Goal: Transaction & Acquisition: Book appointment/travel/reservation

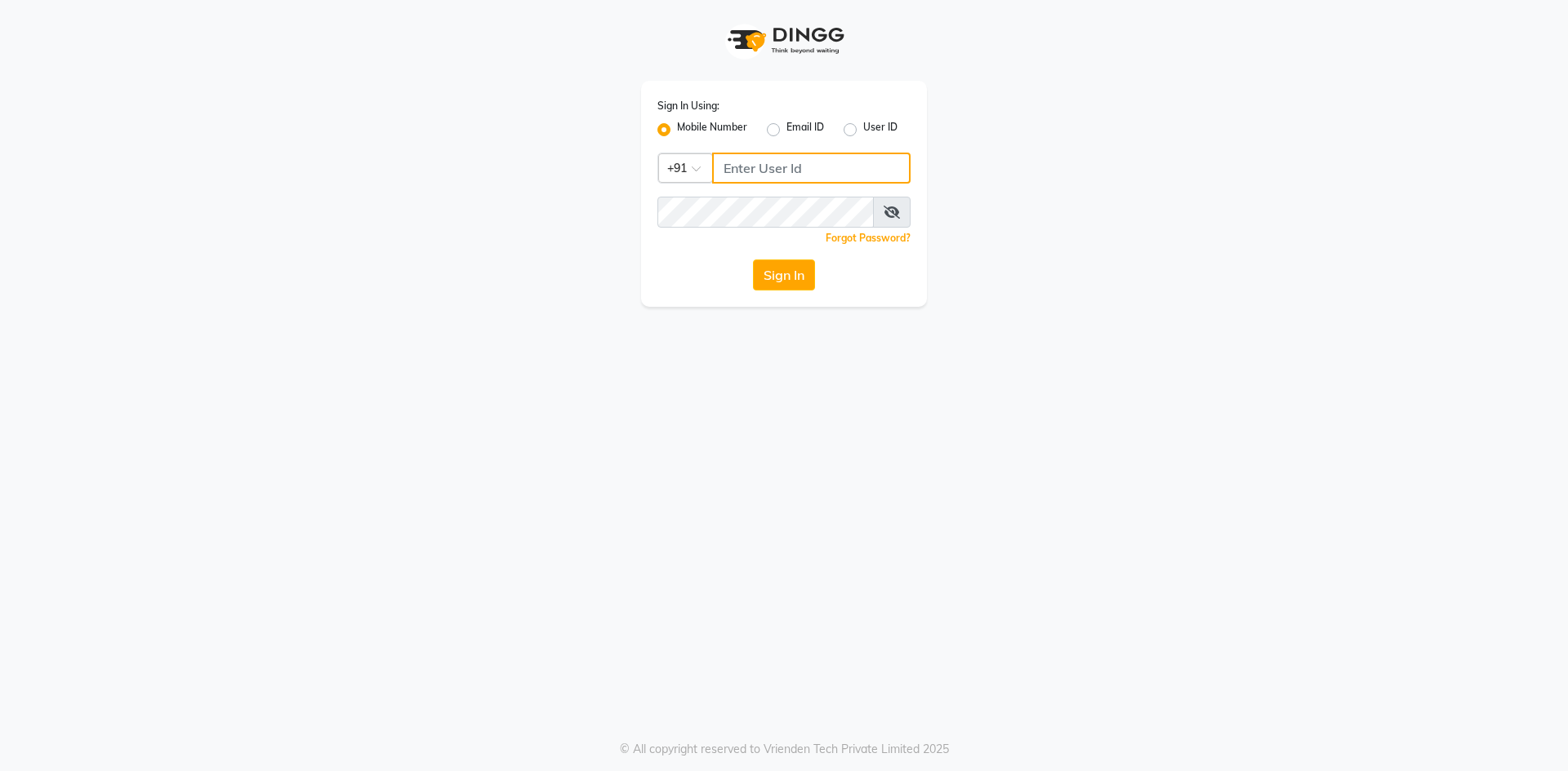
click at [789, 162] on input "Username" at bounding box center [812, 168] width 199 height 31
type input "7483683571"
click at [793, 276] on button "Sign In" at bounding box center [784, 275] width 62 height 31
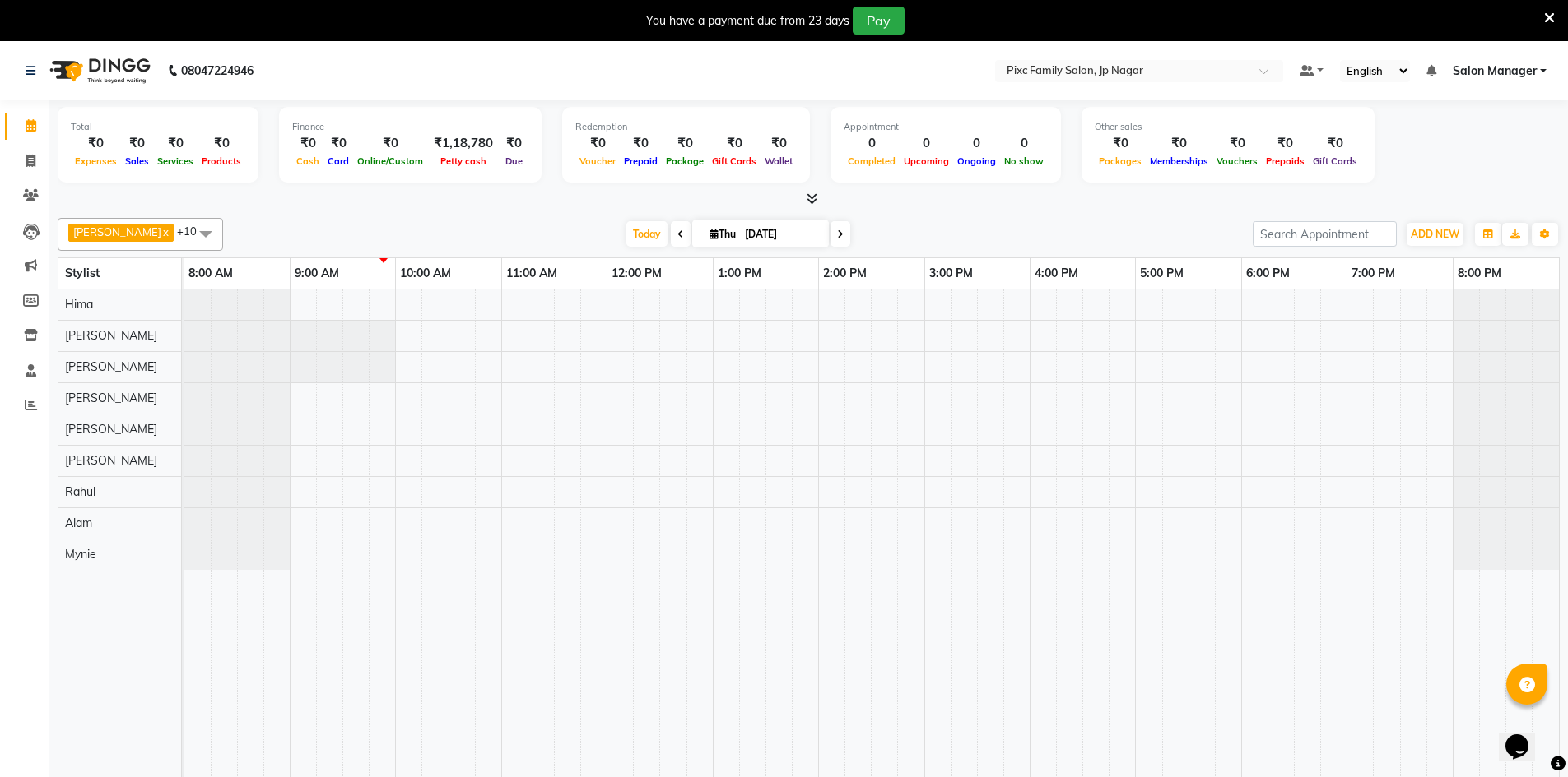
click at [397, 517] on div at bounding box center [872, 545] width 1374 height 511
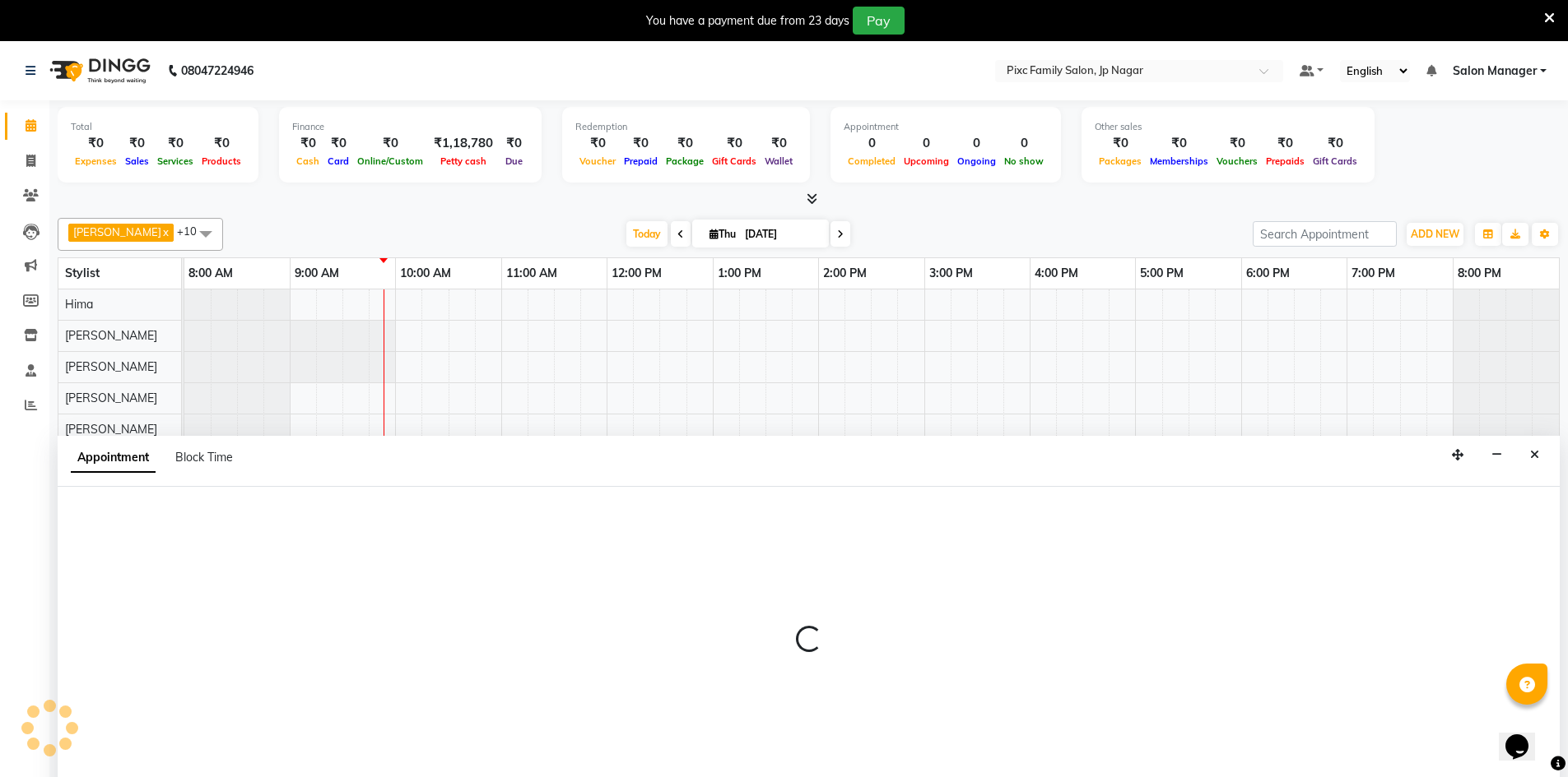
scroll to position [41, 0]
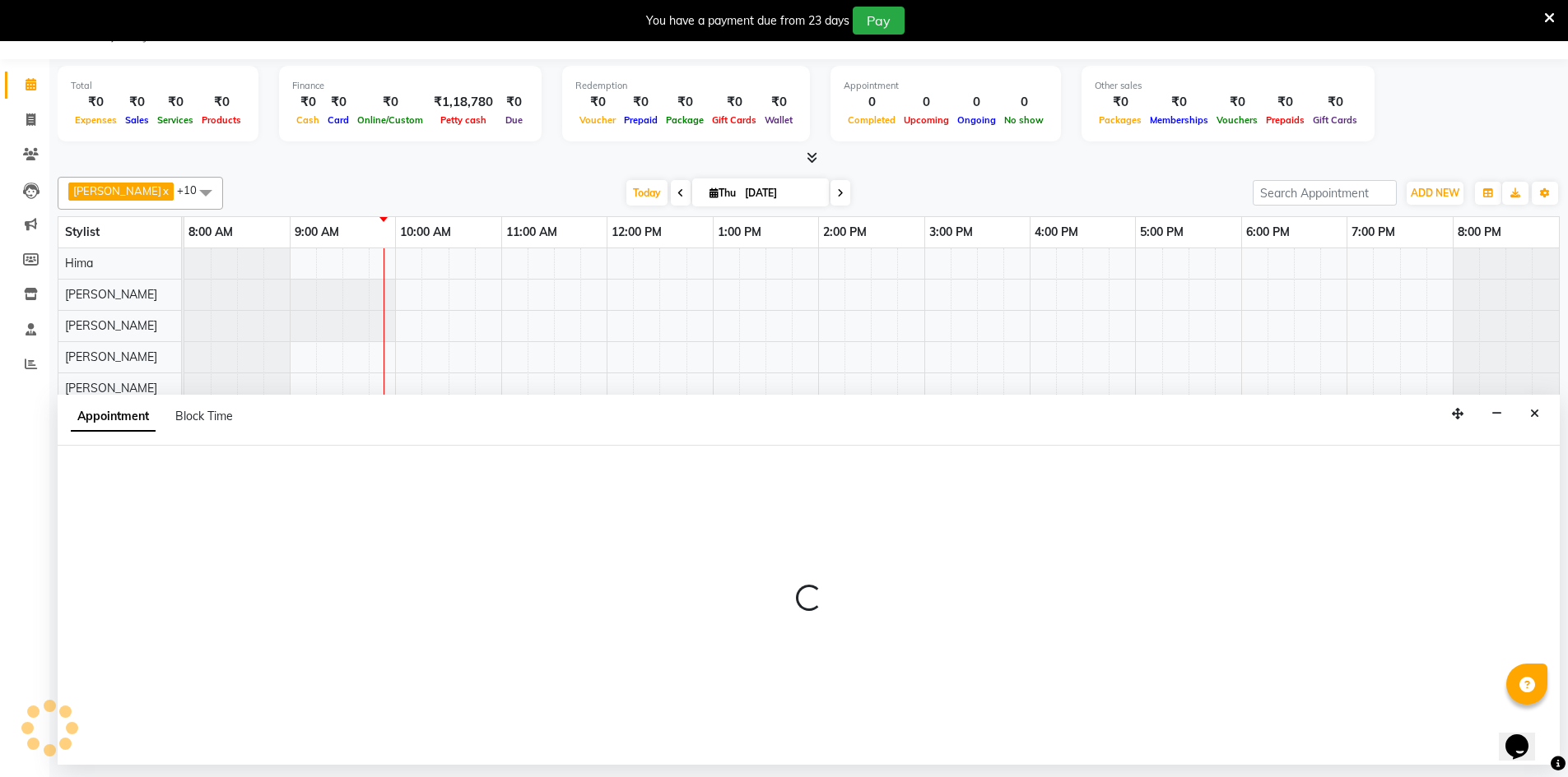
select select "89737"
select select "600"
select select "tentative"
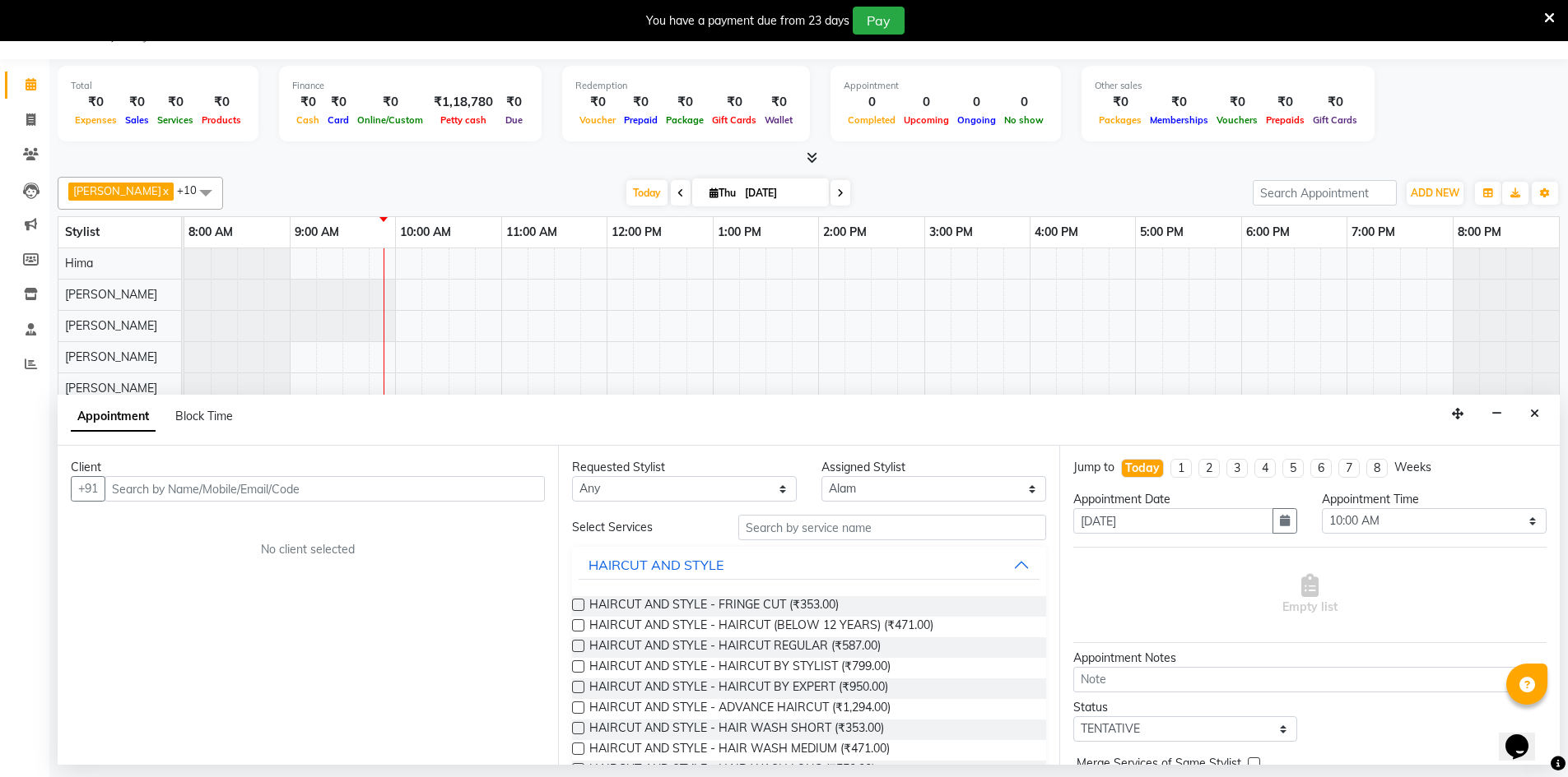
click at [192, 474] on div "Client" at bounding box center [307, 468] width 474 height 17
click at [180, 494] on input "text" at bounding box center [325, 489] width 440 height 26
paste input "831 068 6575"
click at [161, 489] on input "831 068 6575" at bounding box center [290, 489] width 372 height 26
click at [139, 486] on input "831 0686575" at bounding box center [290, 489] width 372 height 26
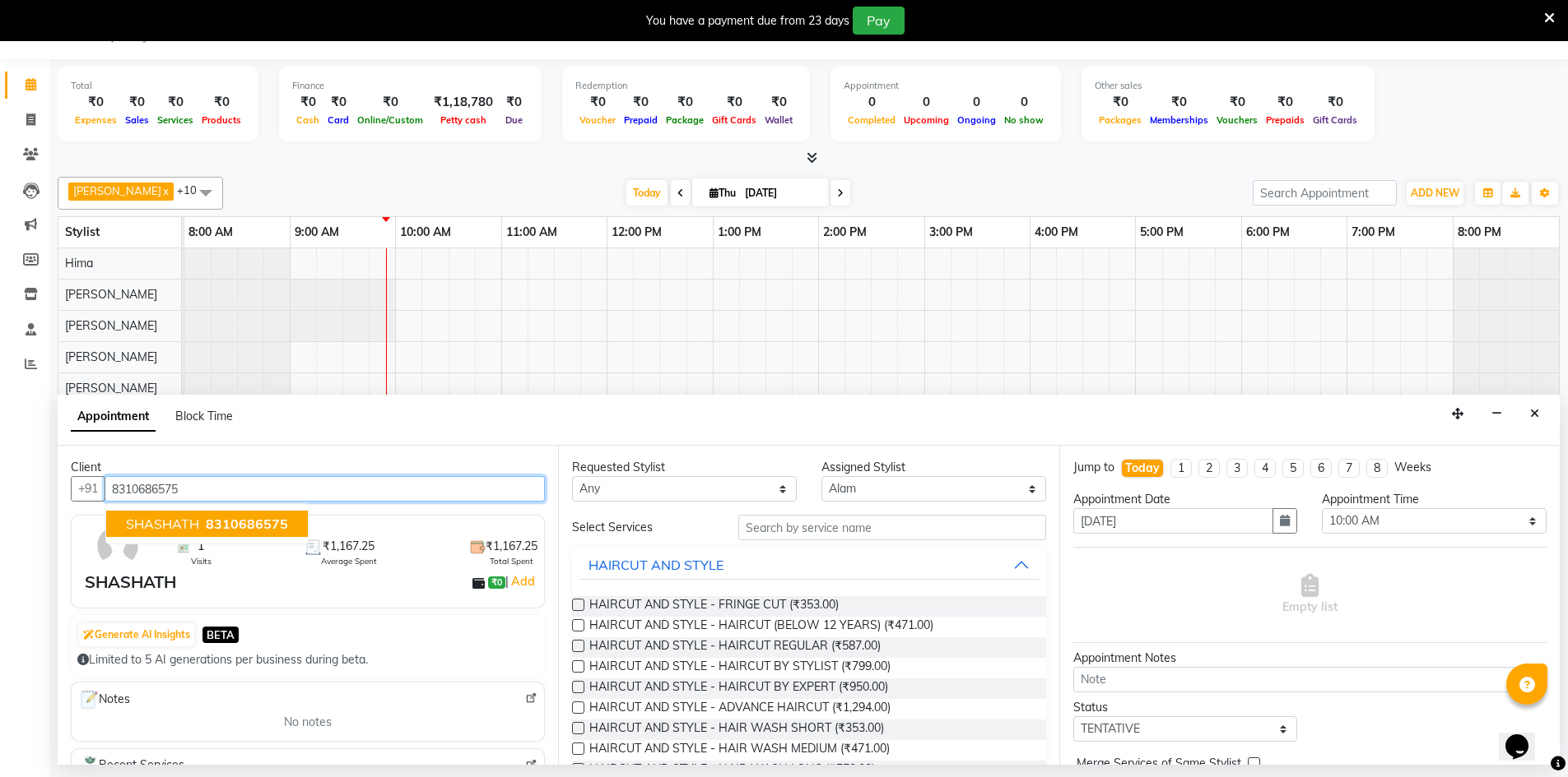
click at [207, 522] on span "8310686575" at bounding box center [247, 524] width 82 height 17
type input "8310686575"
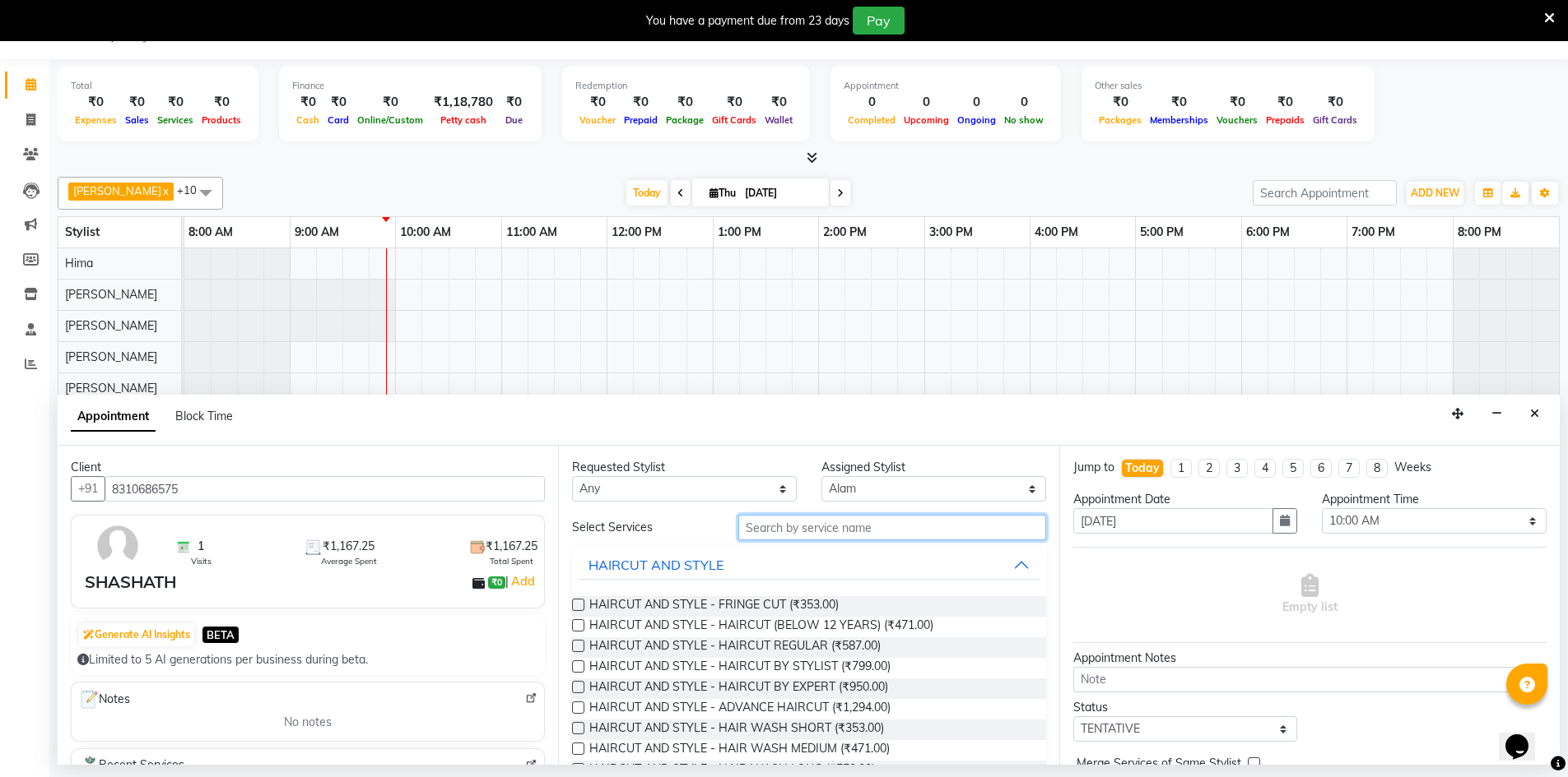
click at [807, 531] on input "text" at bounding box center [892, 527] width 308 height 26
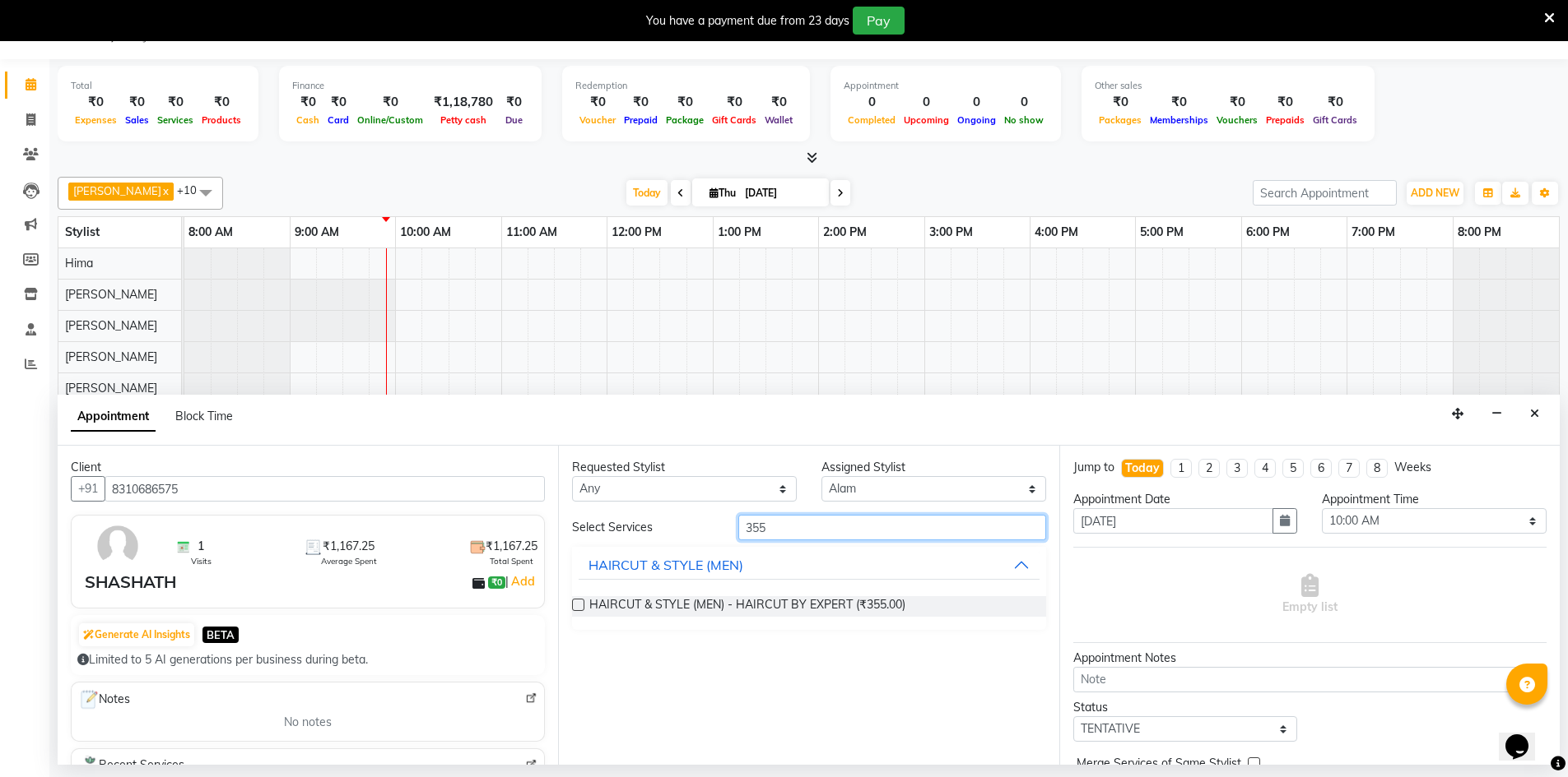
type input "355"
click at [573, 611] on label at bounding box center [578, 605] width 12 height 12
click at [573, 611] on input "checkbox" at bounding box center [577, 607] width 11 height 11
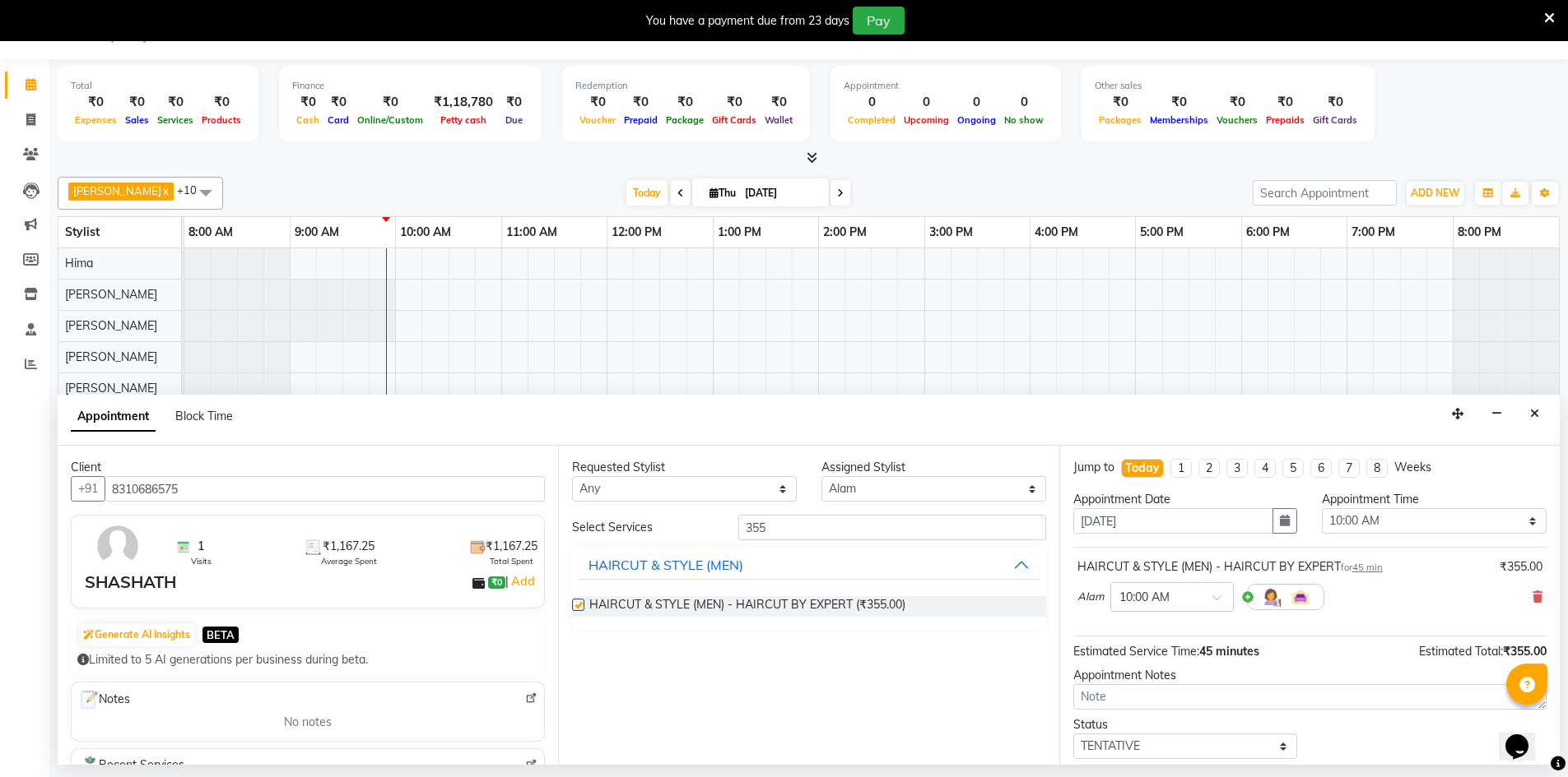
checkbox input "false"
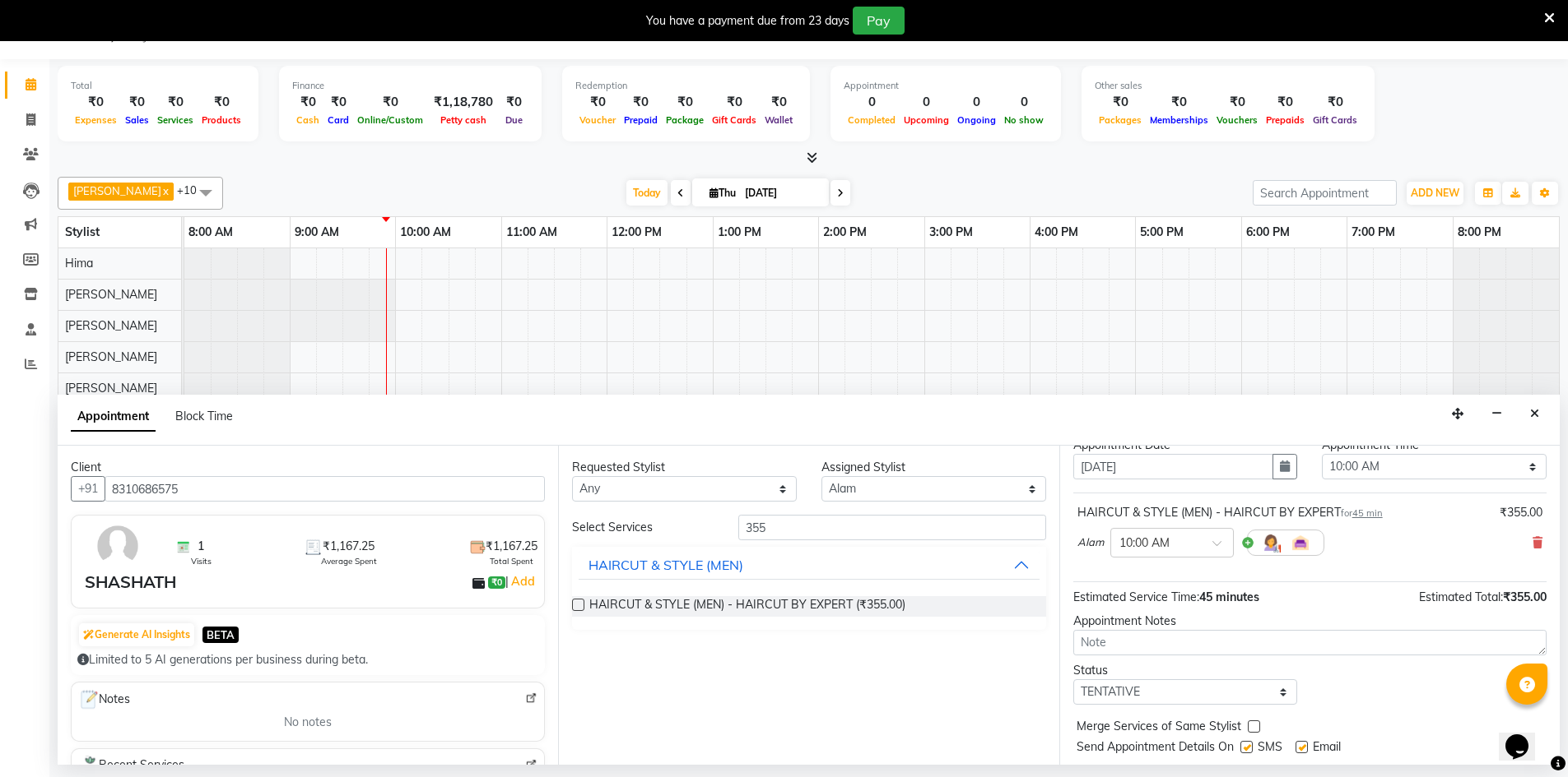
scroll to position [98, 0]
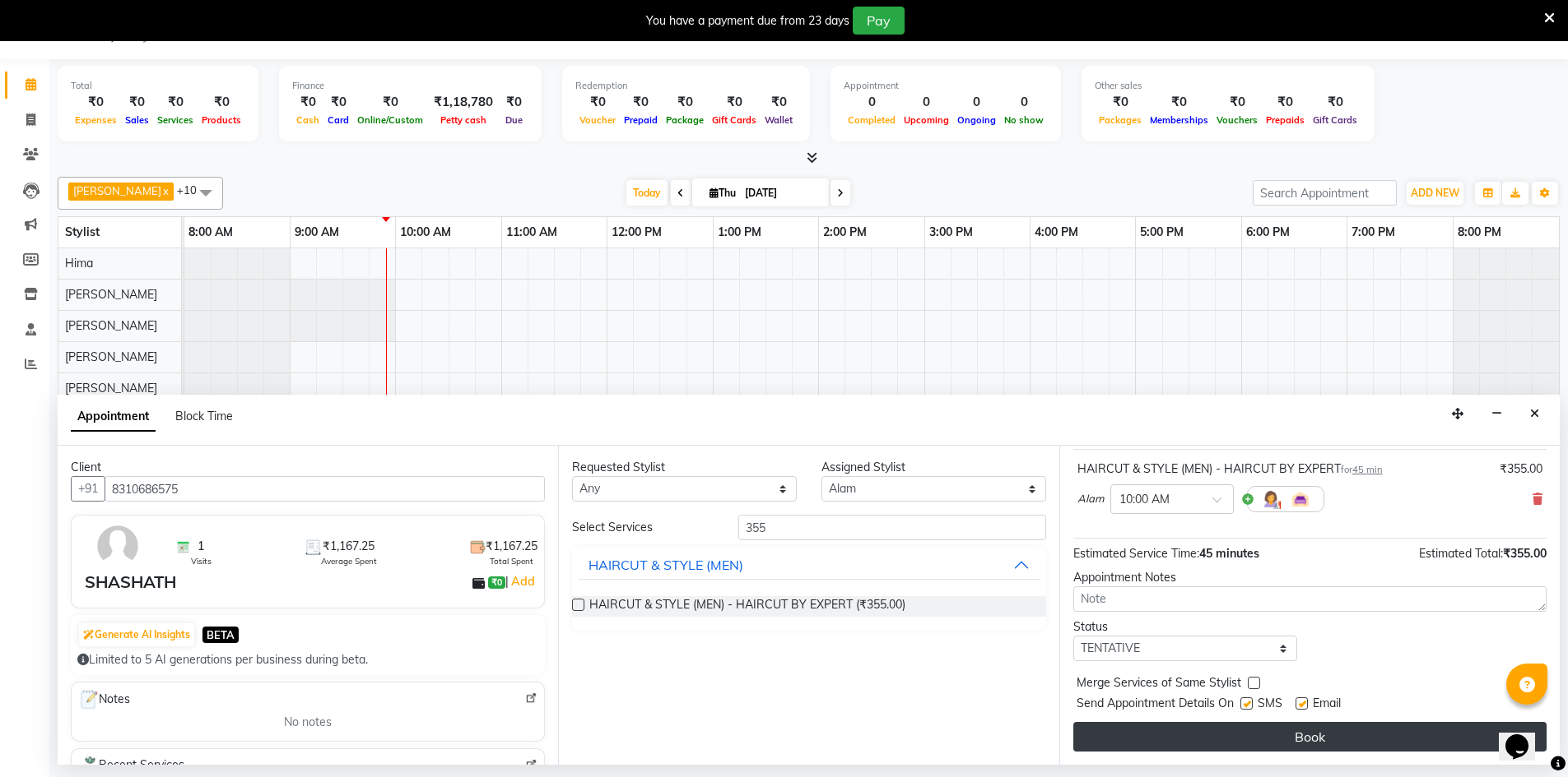
click at [1239, 736] on button "Book" at bounding box center [1310, 737] width 474 height 30
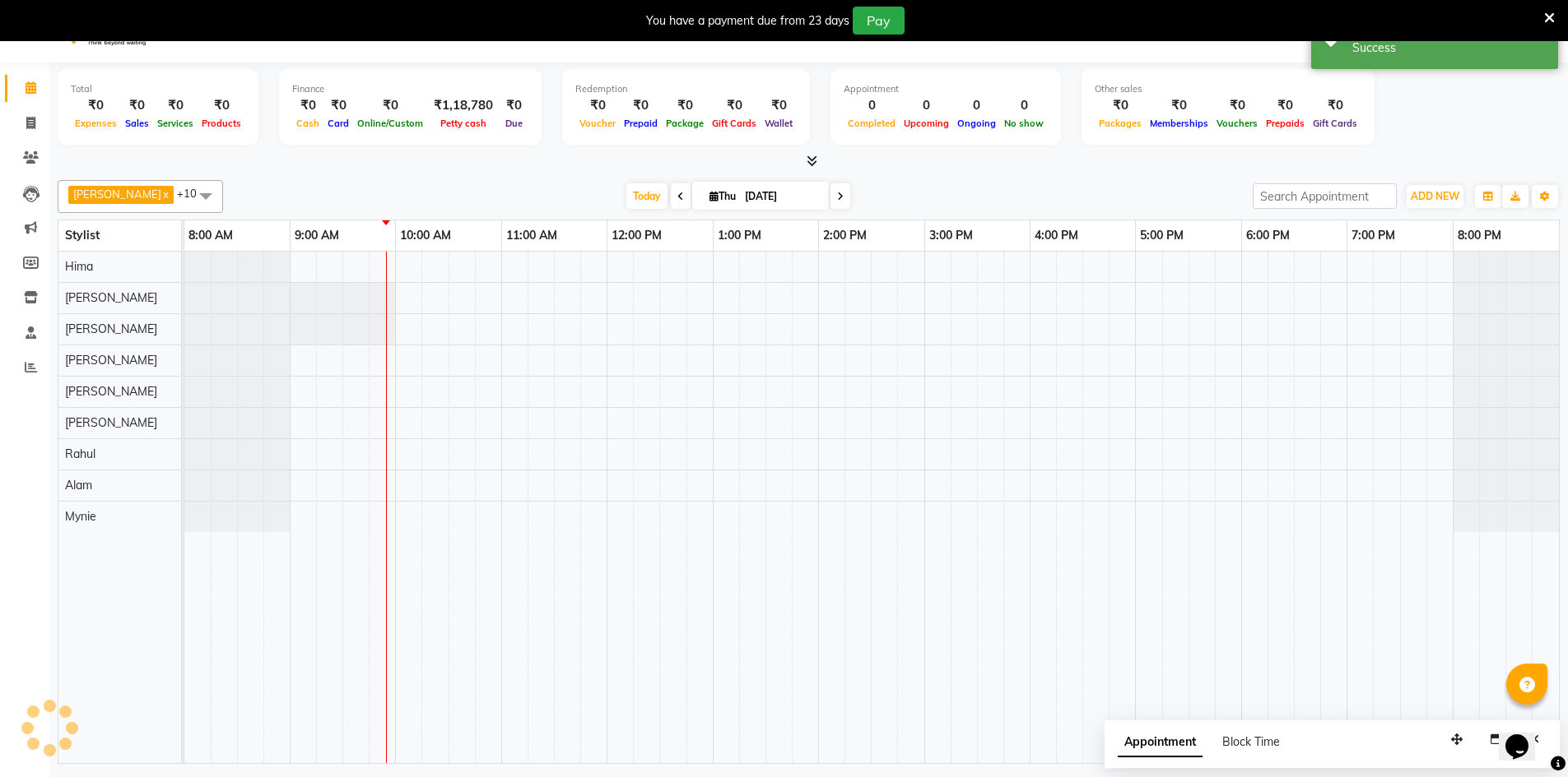
scroll to position [0, 0]
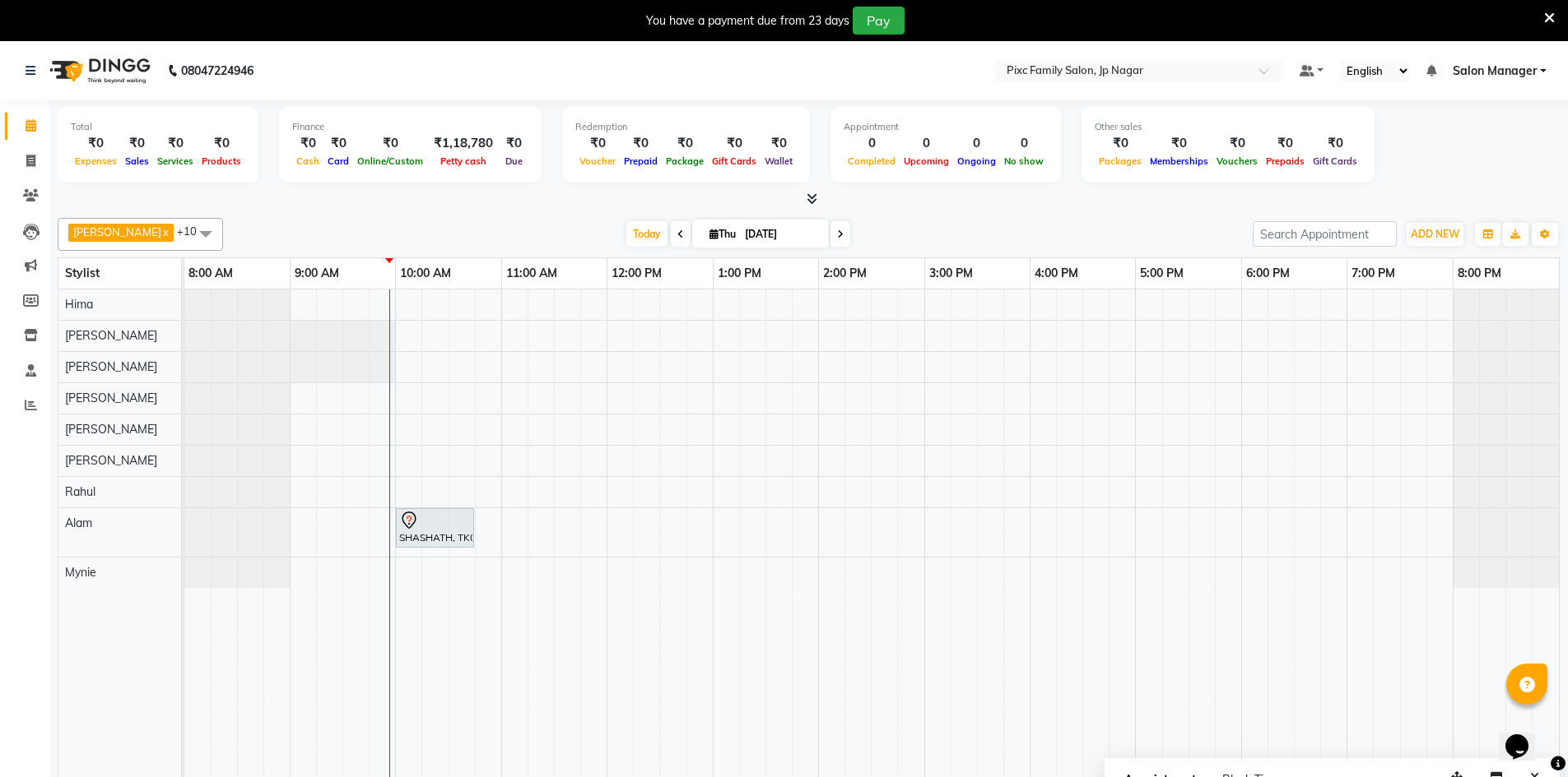
click at [677, 235] on icon at bounding box center [681, 234] width 7 height 10
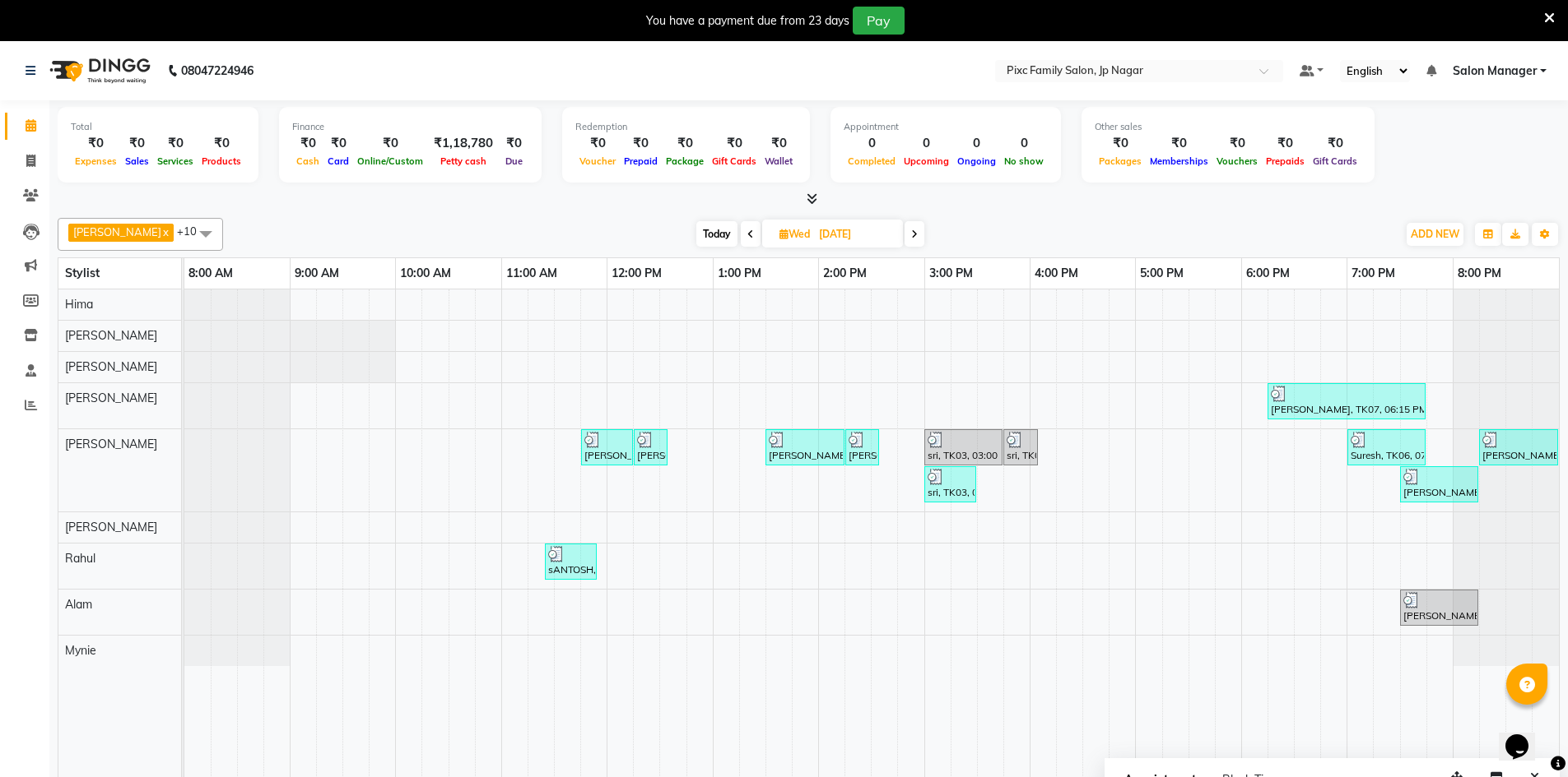
click at [904, 237] on span at bounding box center [914, 233] width 20 height 26
type input "[DATE]"
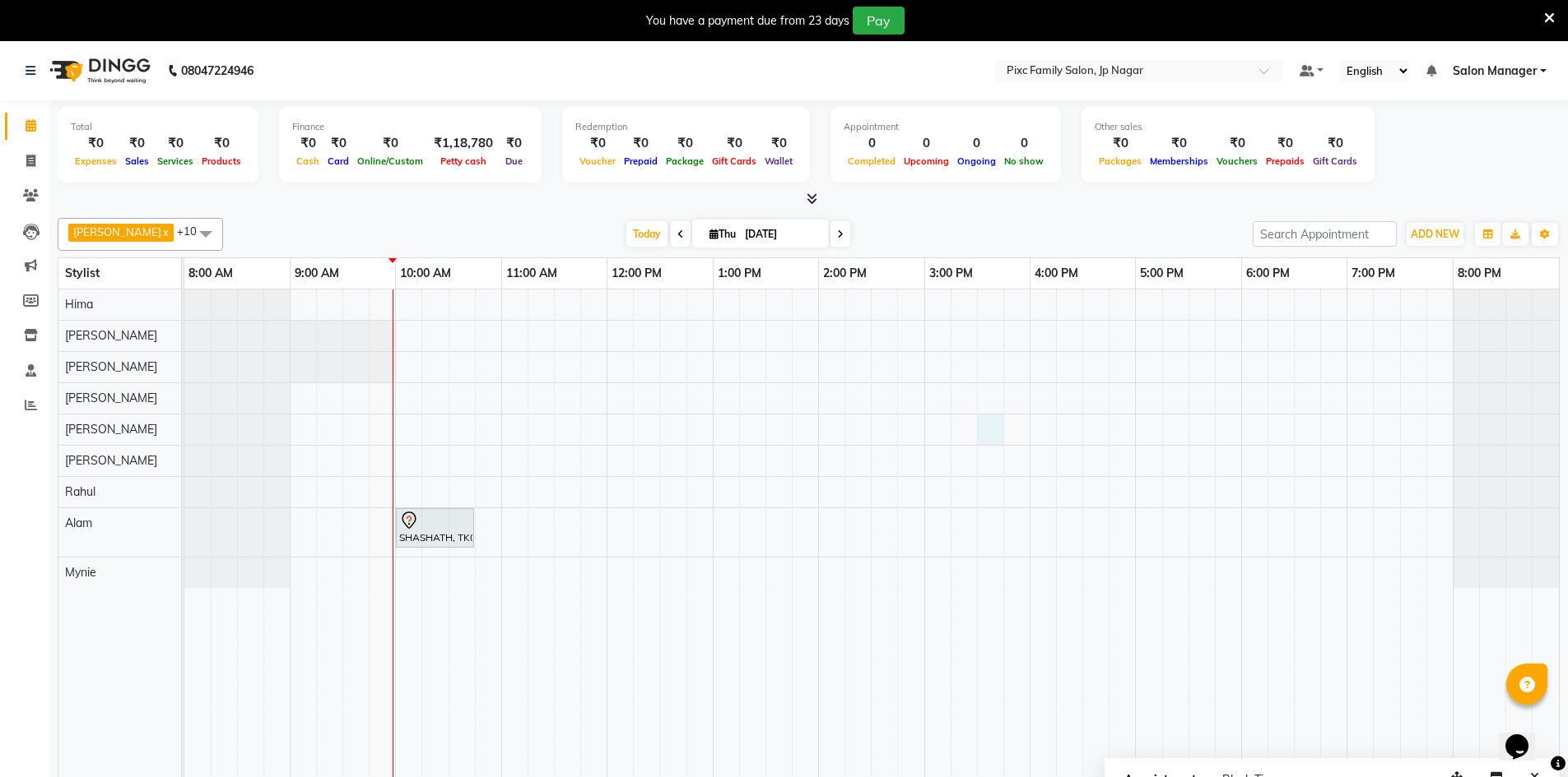
click at [979, 429] on div "SHASHATH, TK01, 10:00 AM-10:45 AM, HAIRCUT & STYLE (MEN) - HAIRCUT BY EXPERT" at bounding box center [872, 545] width 1374 height 511
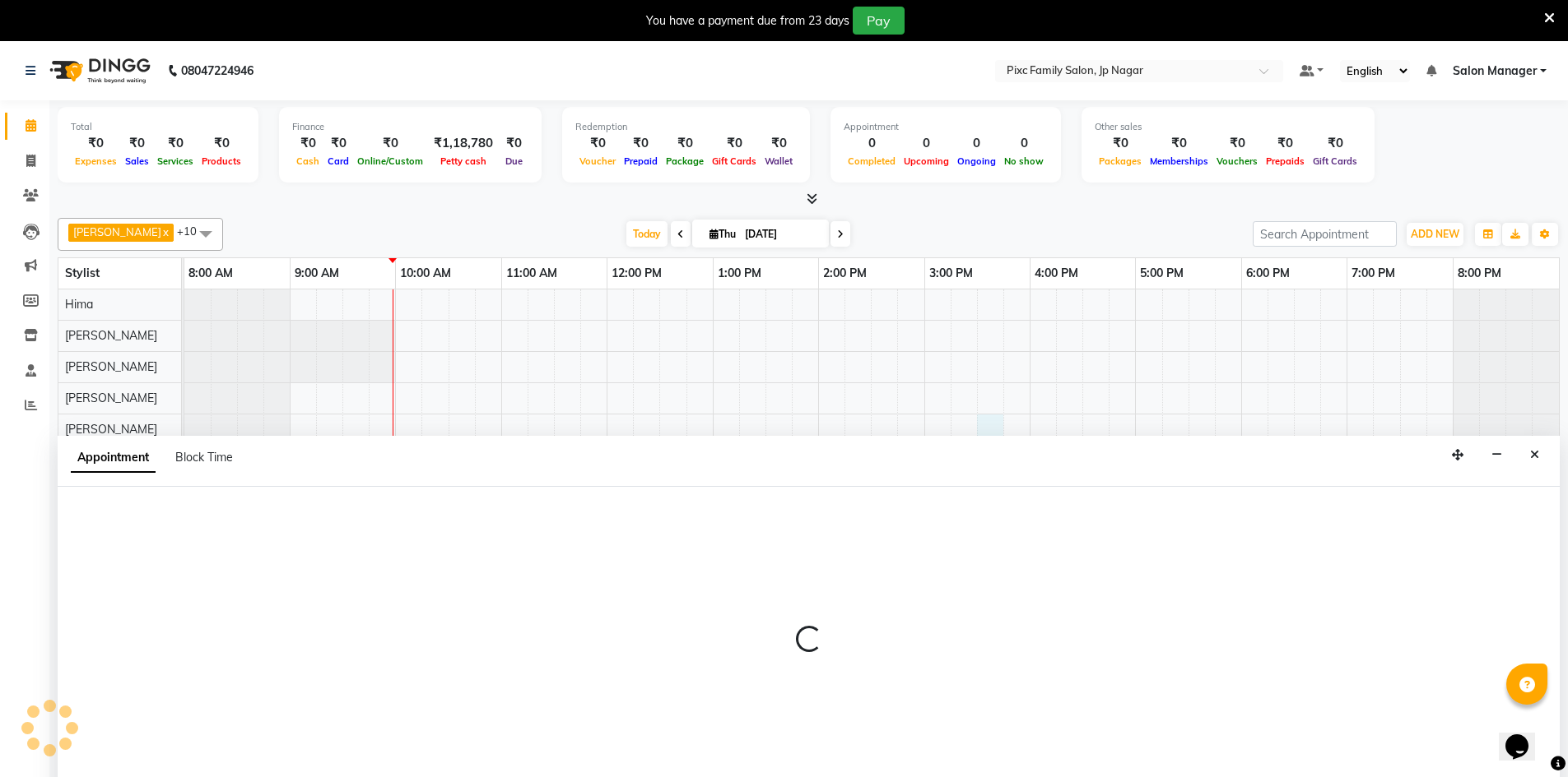
scroll to position [41, 0]
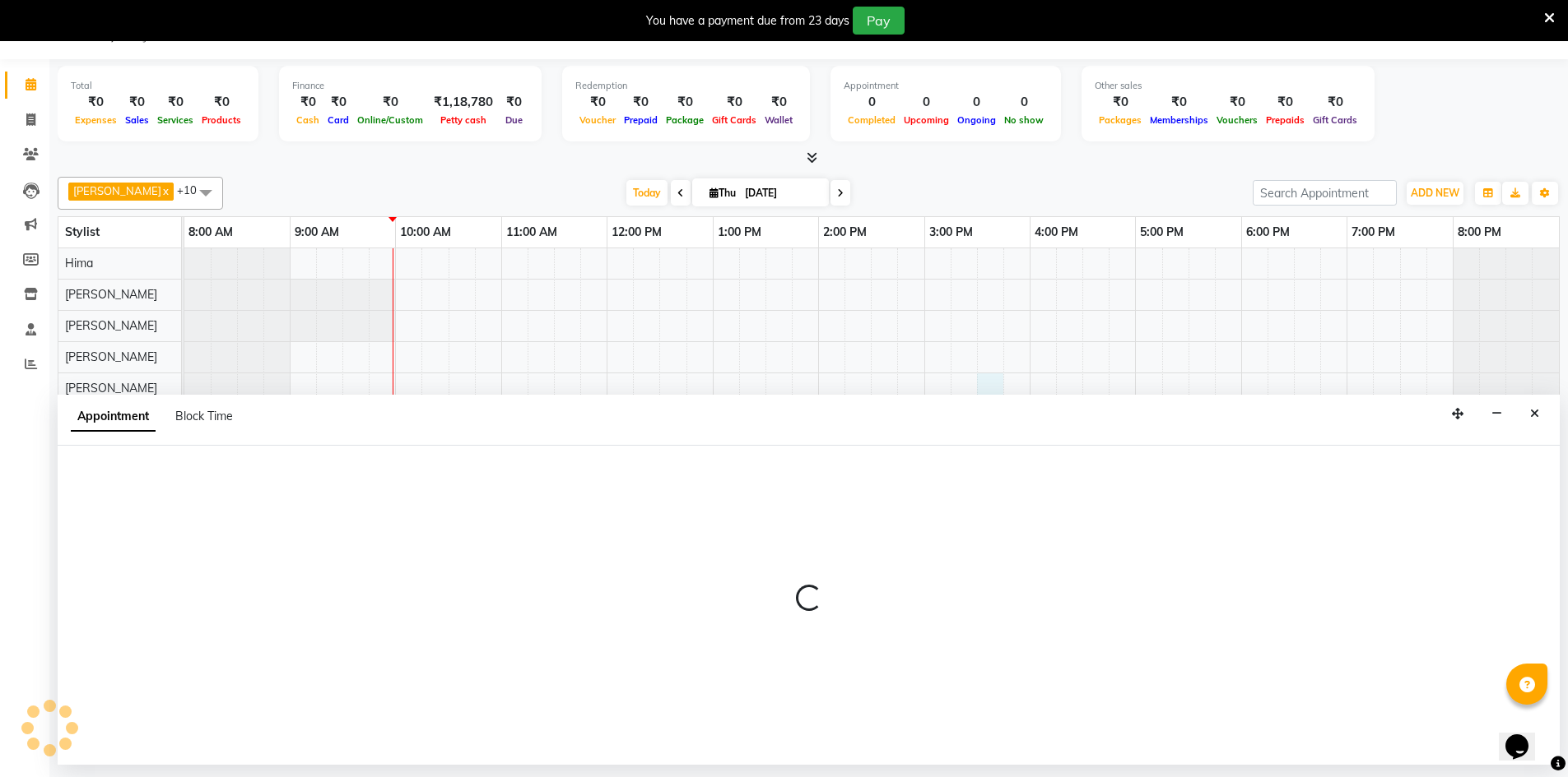
select select "83813"
select select "930"
select select "tentative"
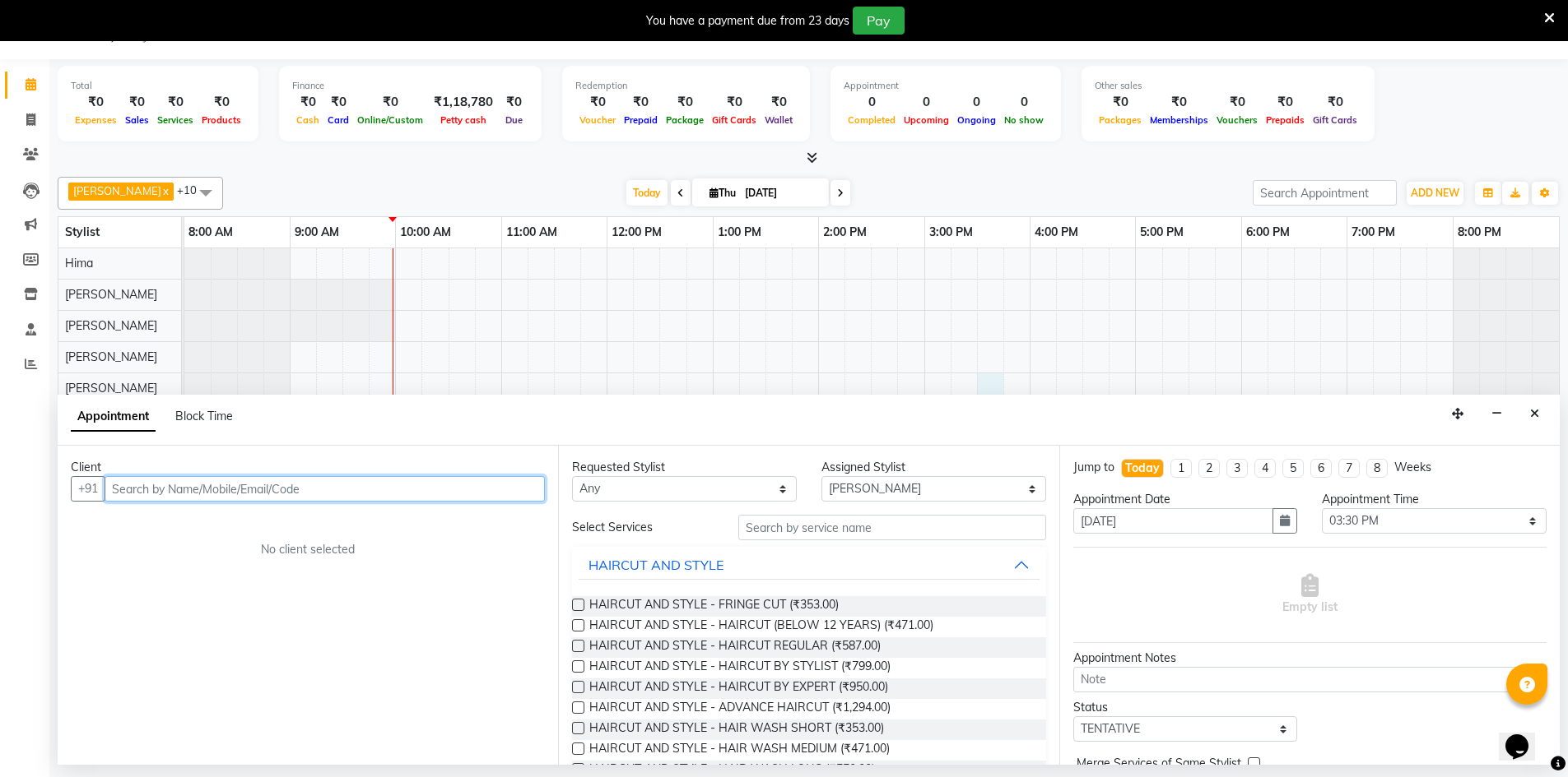
click at [187, 489] on input "text" at bounding box center [325, 489] width 440 height 26
paste input "93532 95397"
click at [153, 487] on input "93532 95397" at bounding box center [290, 489] width 372 height 26
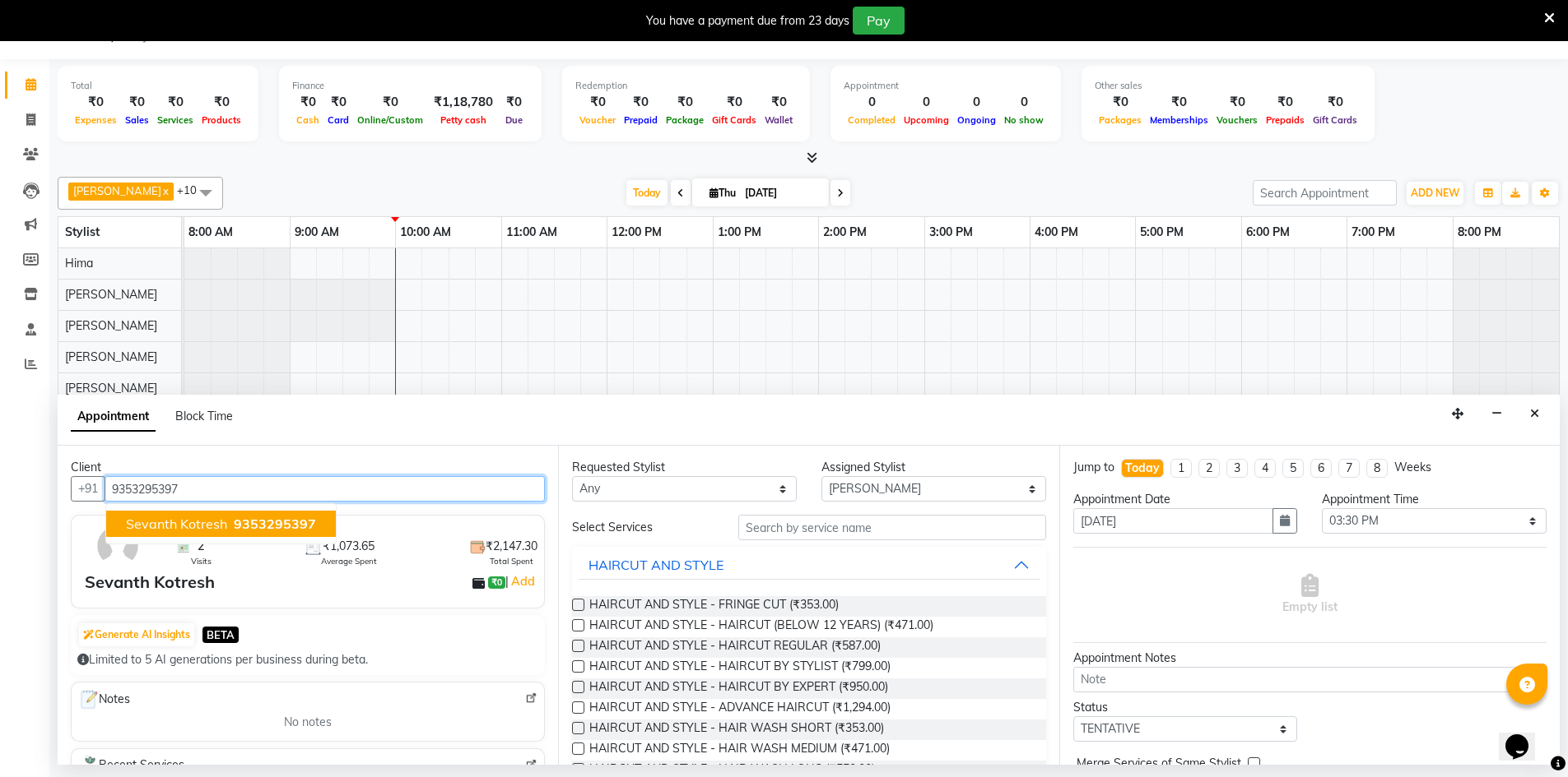
click at [216, 524] on span "Sevanth Kotresh" at bounding box center [176, 524] width 101 height 17
type input "9353295397"
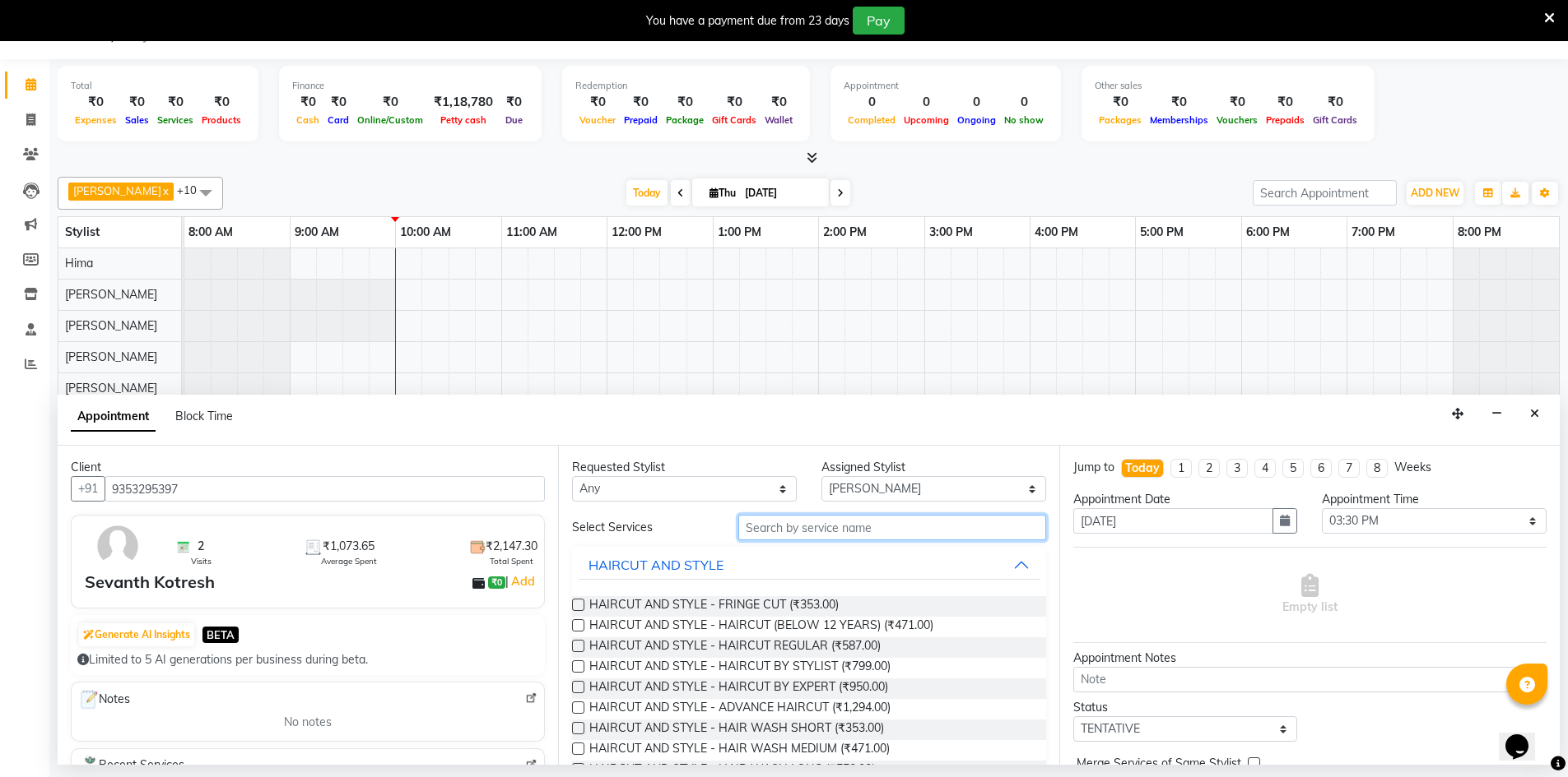
click at [773, 530] on input "text" at bounding box center [892, 527] width 308 height 26
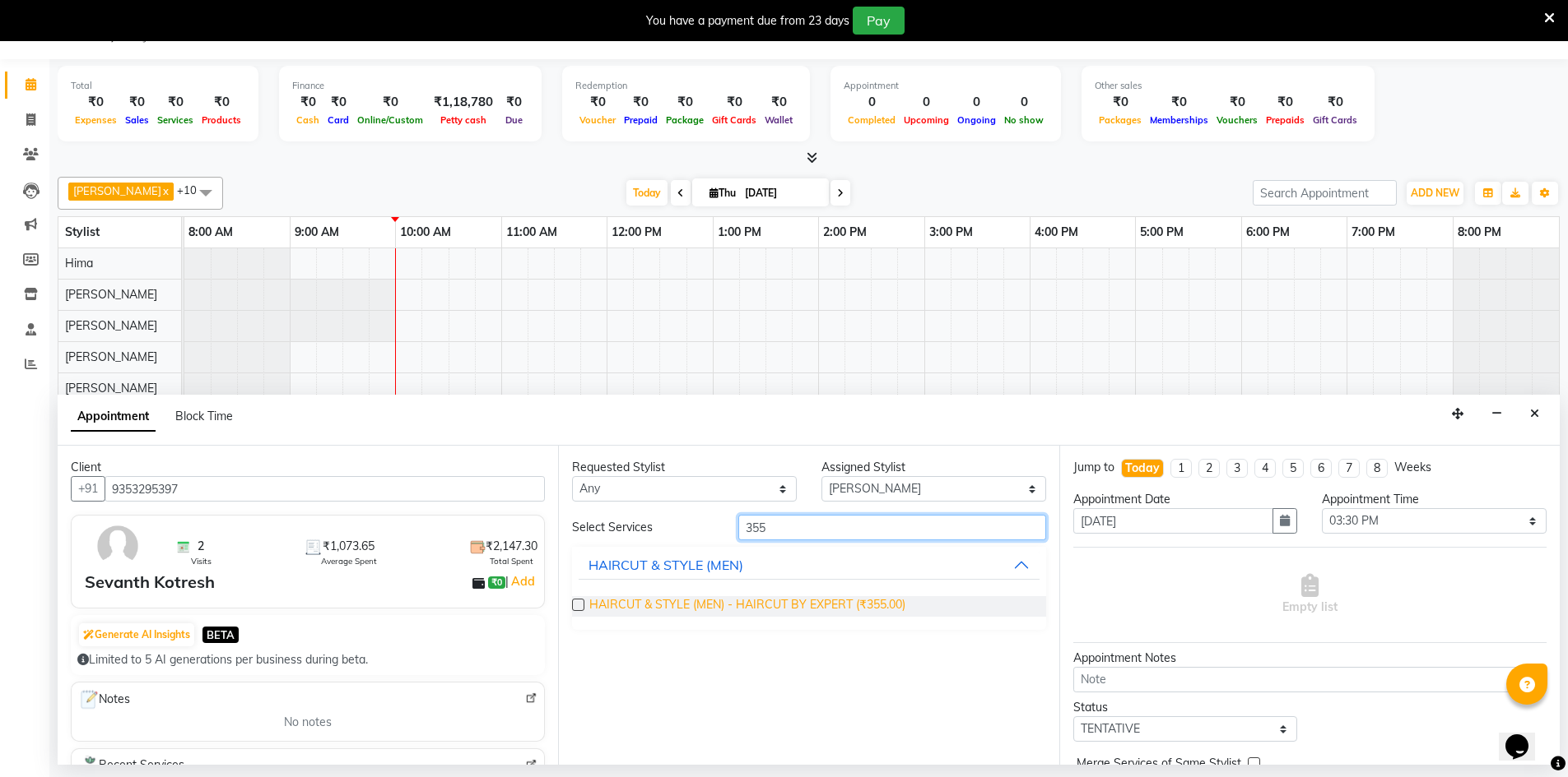
type input "355"
drag, startPoint x: 678, startPoint y: 607, endPoint x: 709, endPoint y: 629, distance: 38.0
click at [683, 606] on span "HAIRCUT & STYLE (MEN) - HAIRCUT BY EXPERT (₹355.00)" at bounding box center [748, 607] width 316 height 21
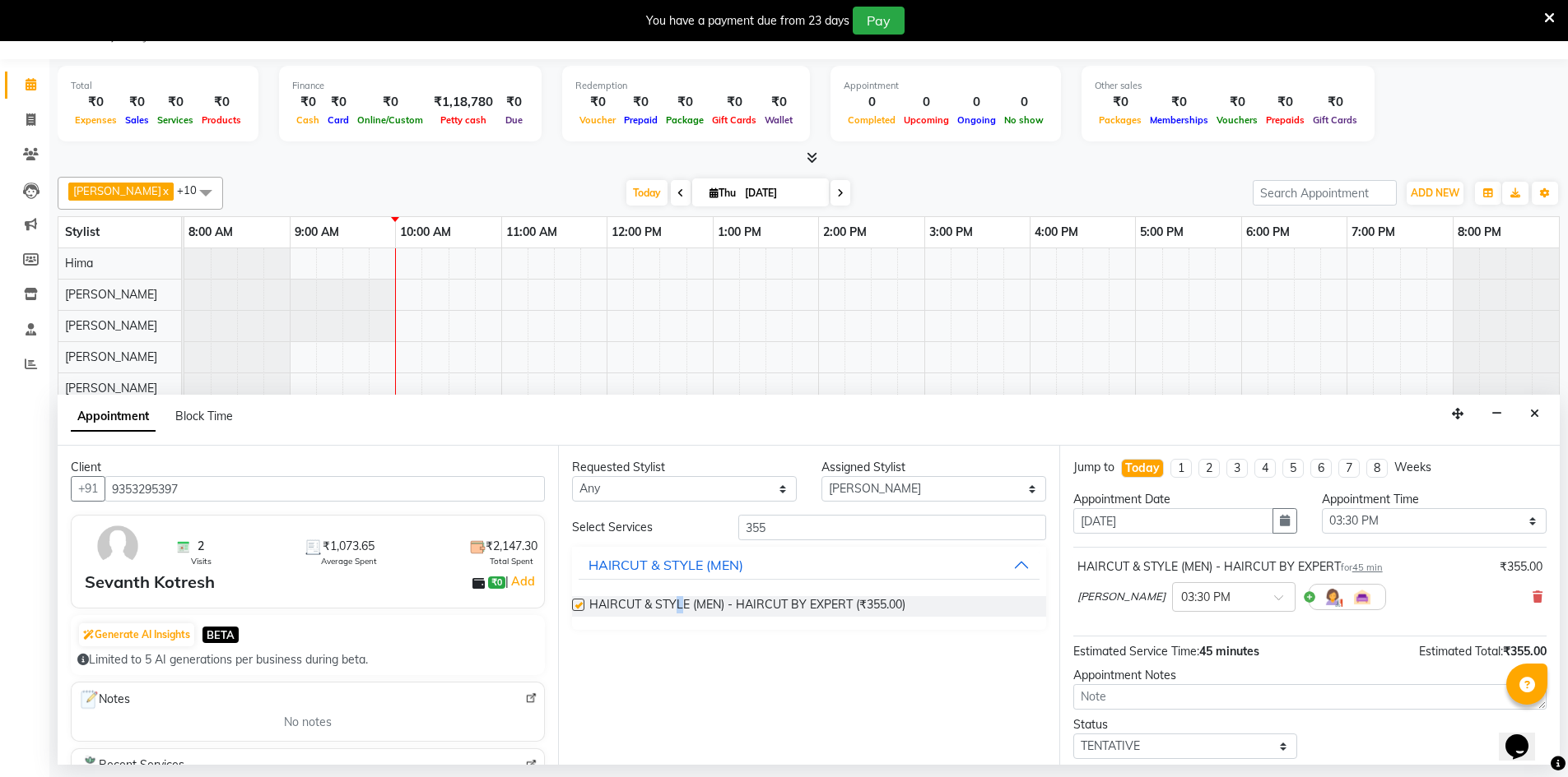
checkbox input "false"
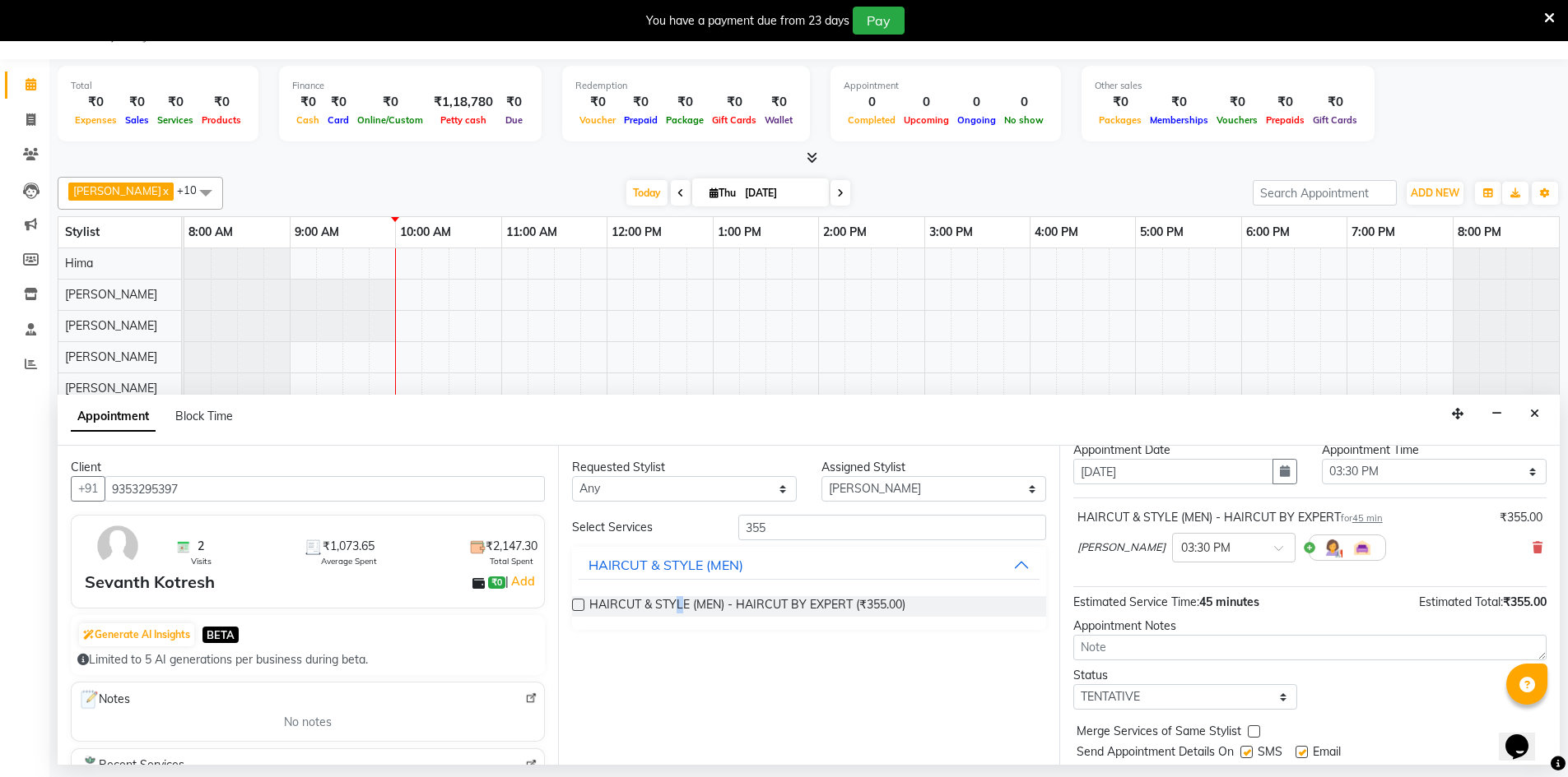
scroll to position [98, 0]
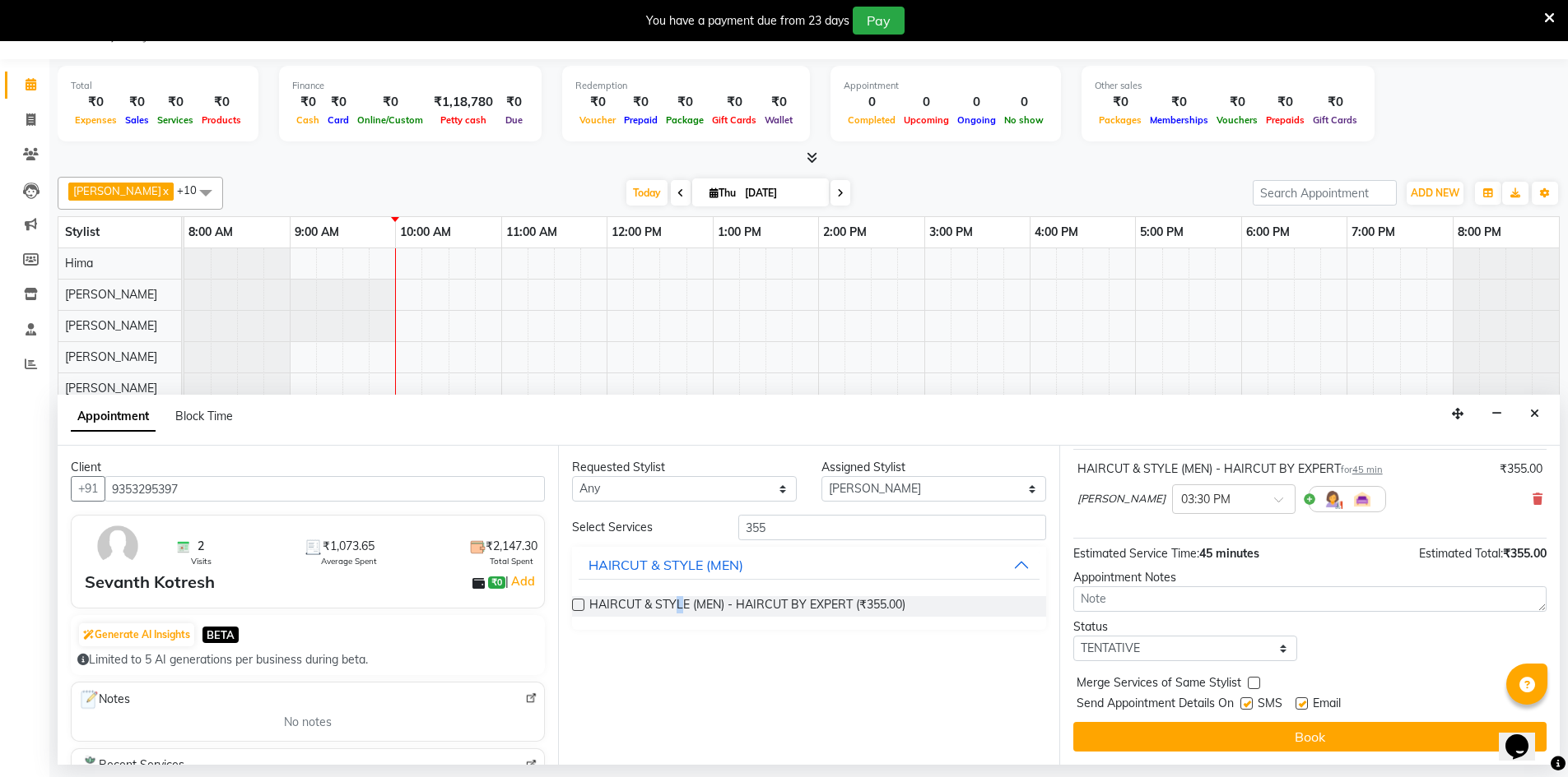
click at [1302, 740] on button "Book" at bounding box center [1310, 737] width 474 height 30
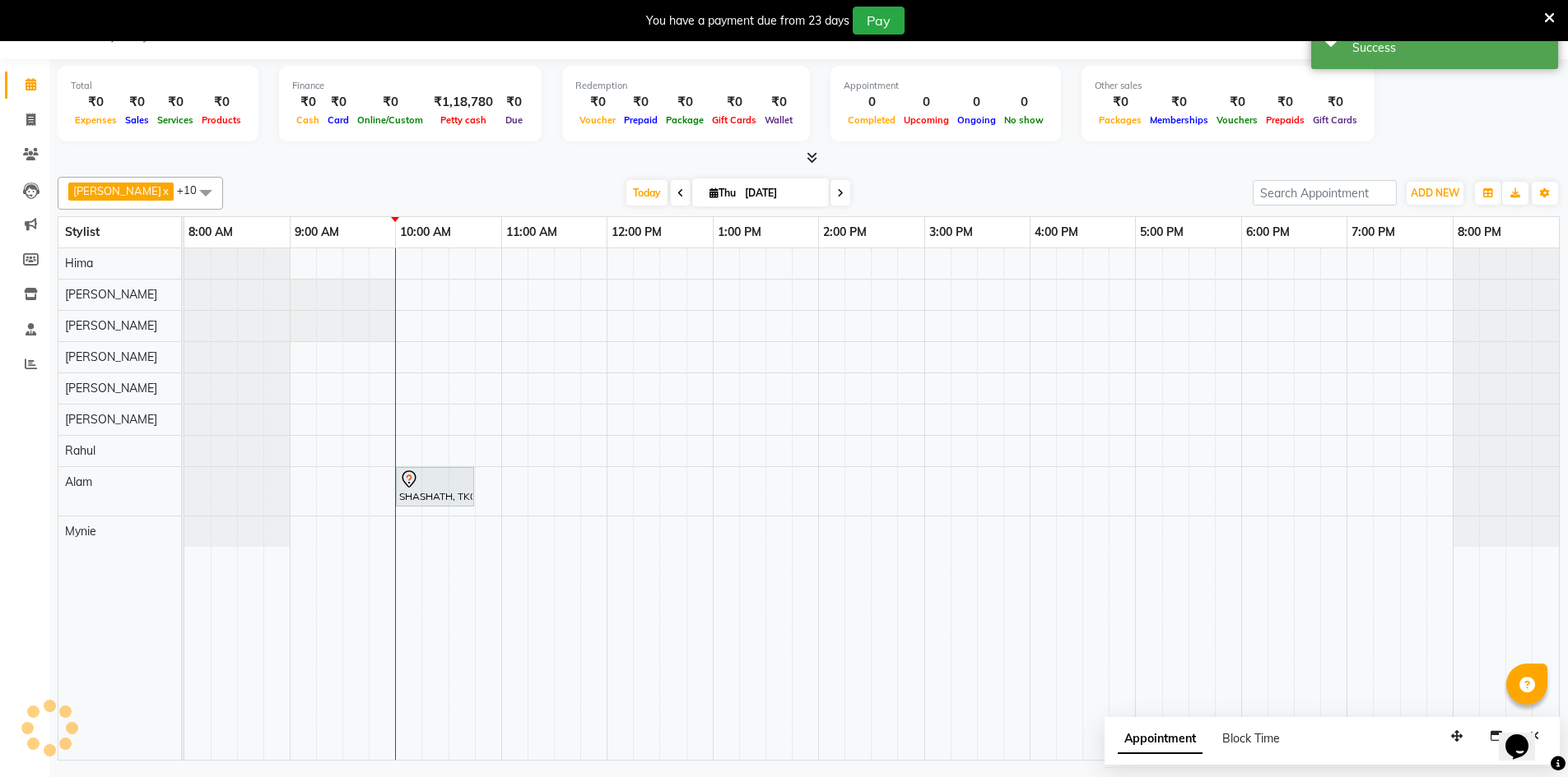
scroll to position [0, 0]
